Goal: Check status: Check status

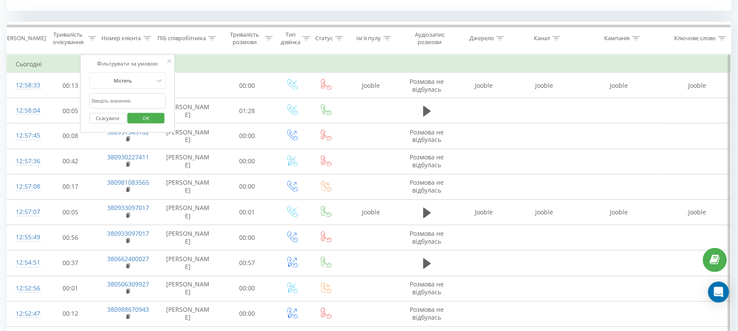
click at [153, 121] on span "OK" at bounding box center [146, 118] width 24 height 14
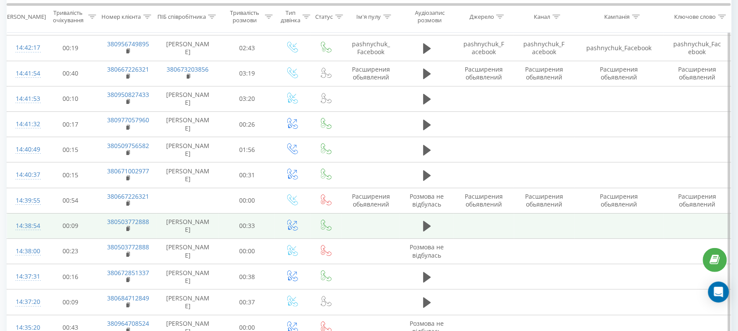
scroll to position [916, 0]
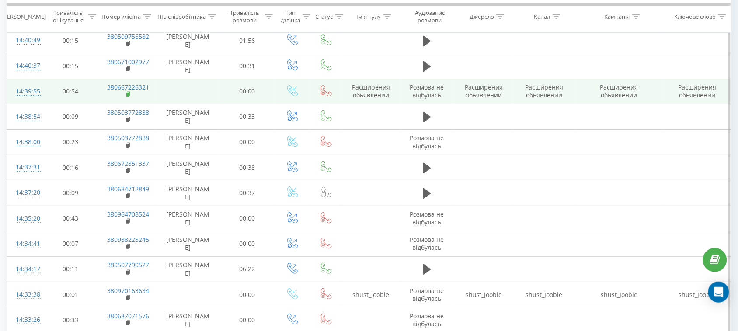
click at [128, 93] on icon at bounding box center [128, 94] width 5 height 6
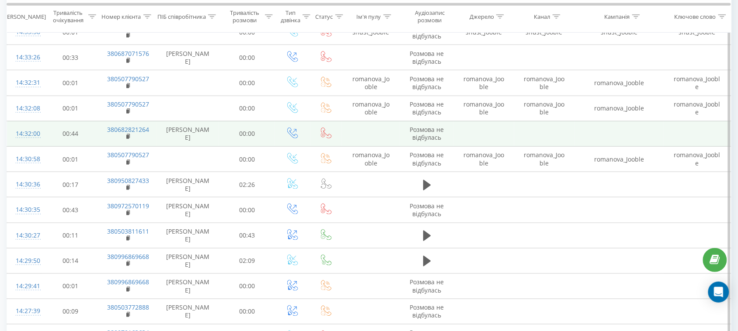
scroll to position [1134, 0]
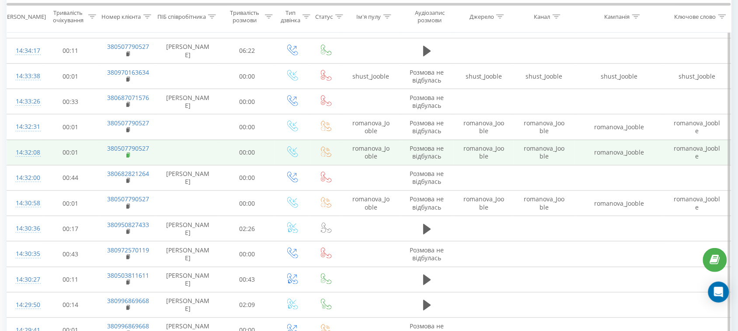
click at [128, 153] on icon at bounding box center [128, 156] width 5 height 6
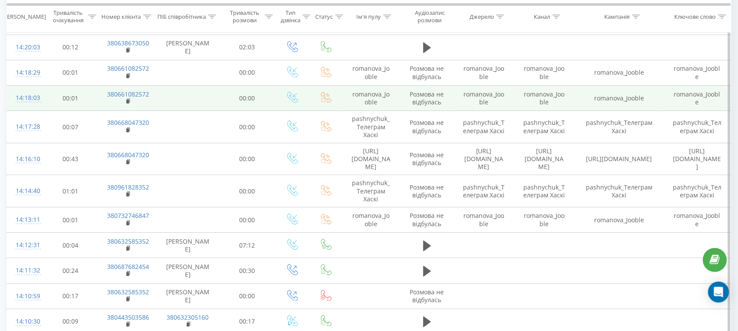
scroll to position [1735, 0]
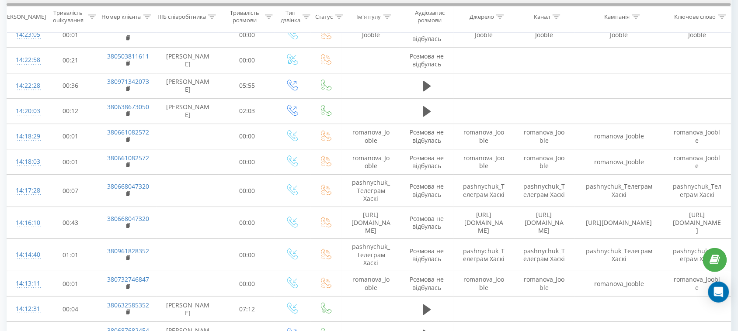
drag, startPoint x: 128, startPoint y: 140, endPoint x: 233, endPoint y: 5, distance: 171.2
click at [128, 139] on rect at bounding box center [127, 140] width 3 height 4
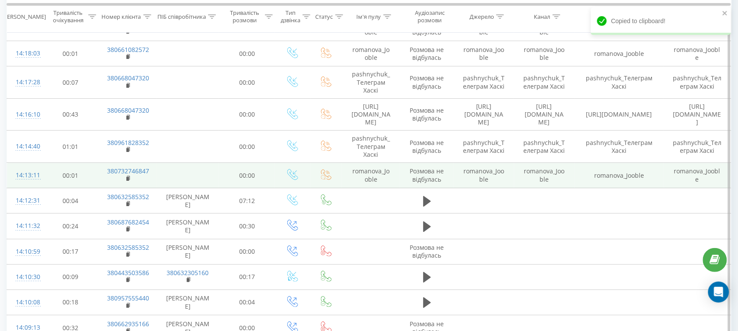
scroll to position [1844, 0]
click at [127, 176] on rect at bounding box center [127, 178] width 3 height 4
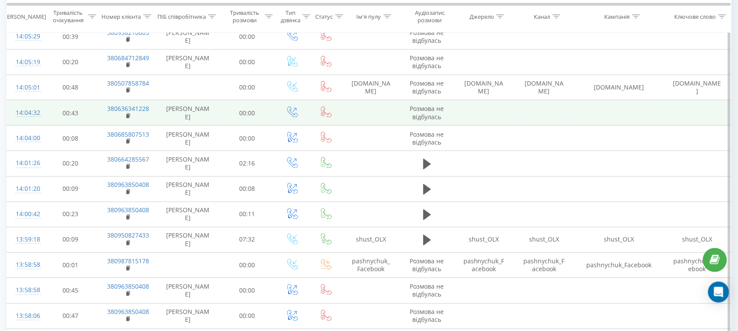
scroll to position [2281, 0]
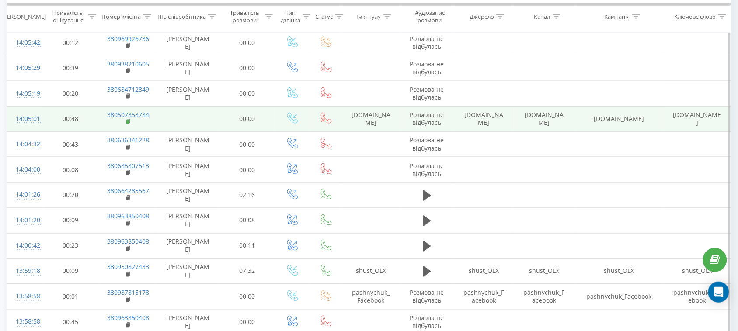
click at [128, 120] on rect at bounding box center [127, 122] width 3 height 4
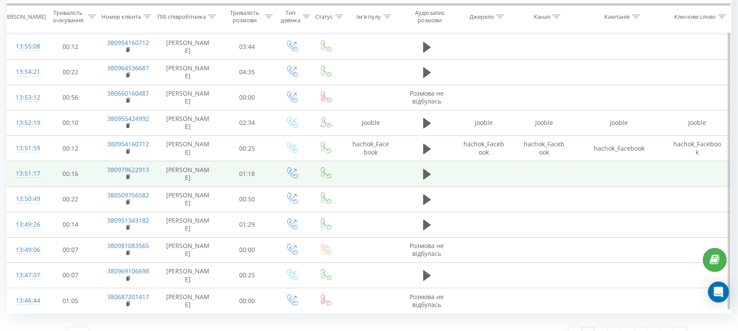
scroll to position [2696, 0]
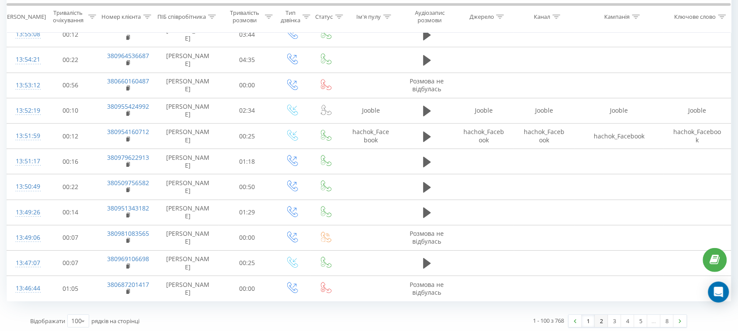
click at [601, 315] on link "2" at bounding box center [601, 321] width 13 height 12
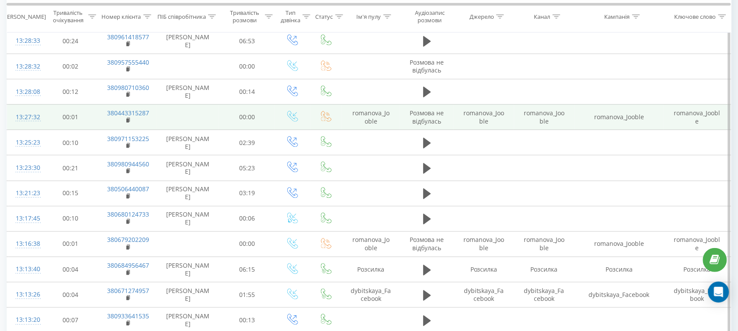
scroll to position [1229, 0]
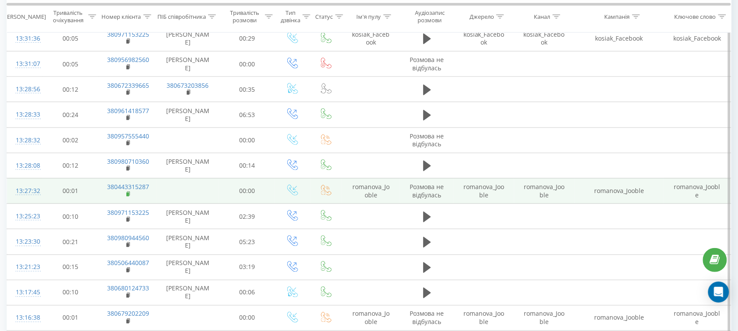
click at [126, 191] on icon at bounding box center [128, 194] width 5 height 6
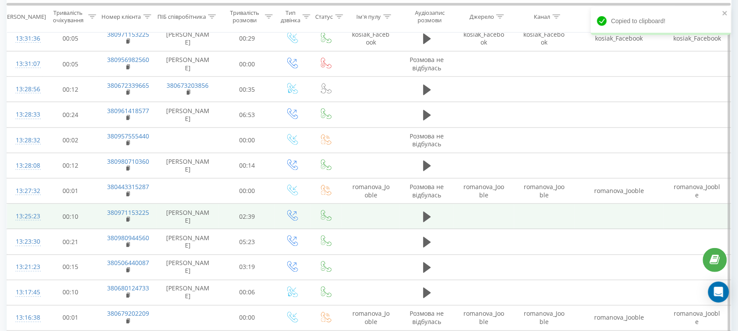
scroll to position [1339, 0]
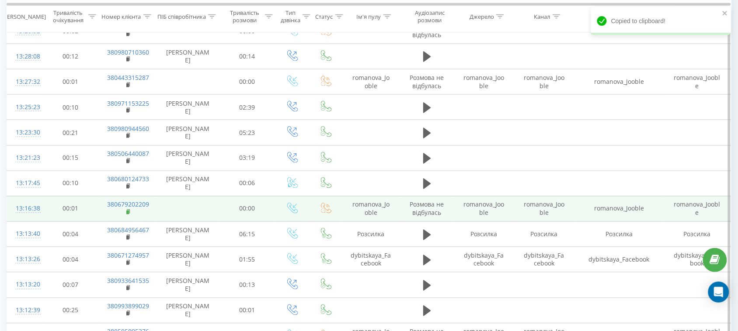
click at [130, 209] on icon at bounding box center [128, 212] width 5 height 6
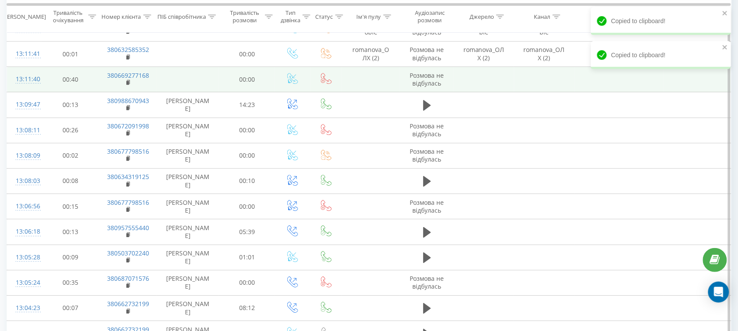
scroll to position [1557, 0]
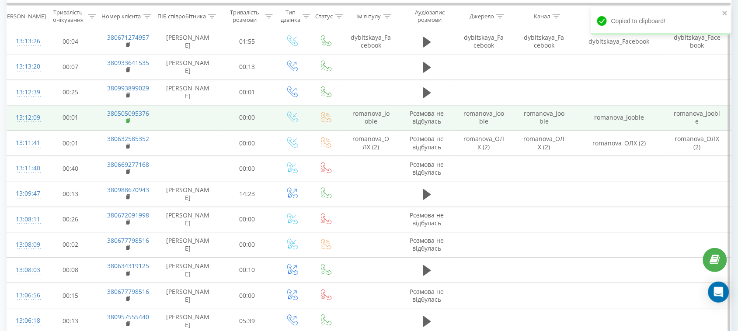
click at [127, 119] on rect at bounding box center [127, 121] width 3 height 4
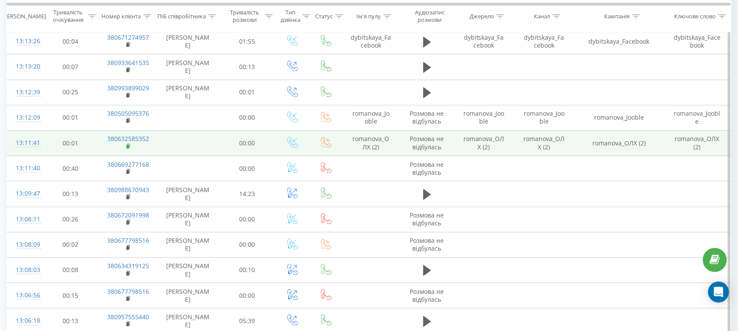
click at [128, 145] on rect at bounding box center [127, 147] width 3 height 4
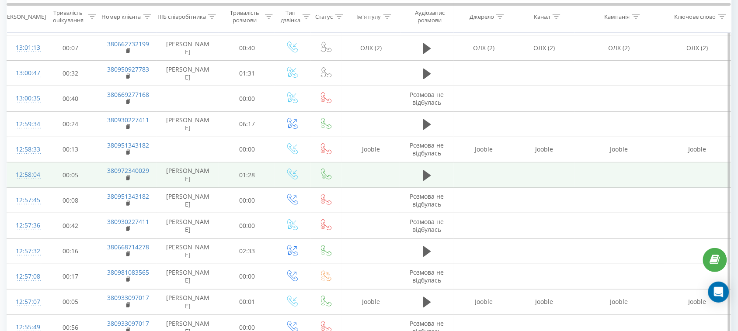
scroll to position [1885, 0]
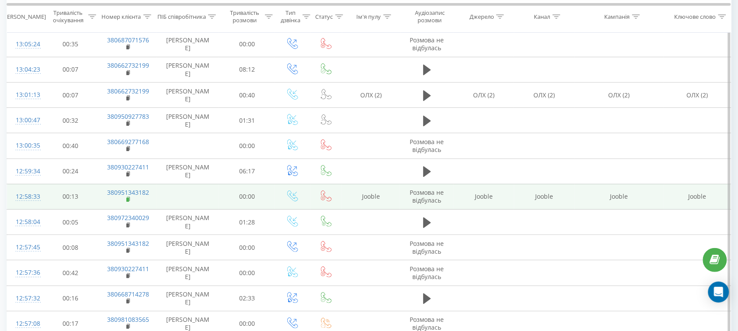
click at [128, 198] on rect at bounding box center [127, 200] width 3 height 4
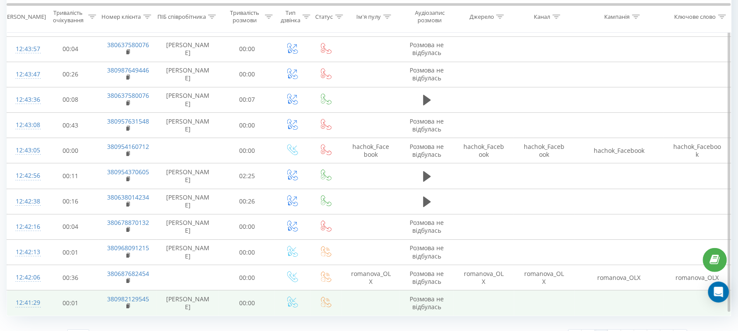
scroll to position [2682, 0]
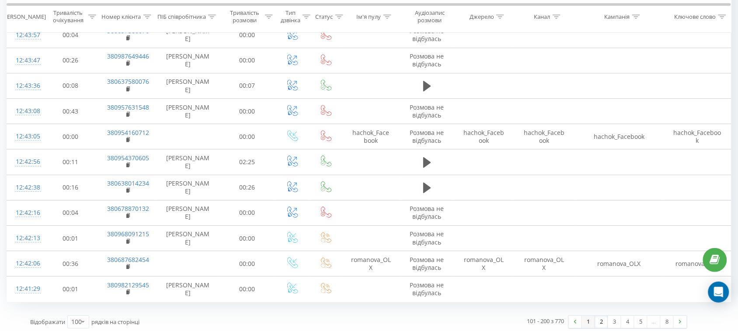
click at [588, 318] on link "1" at bounding box center [588, 322] width 13 height 12
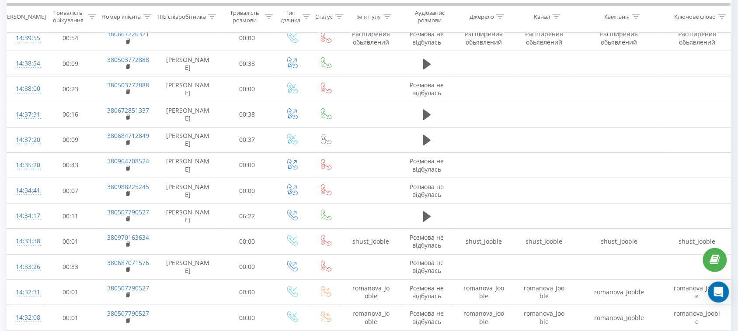
scroll to position [355, 0]
